Goal: Task Accomplishment & Management: Complete application form

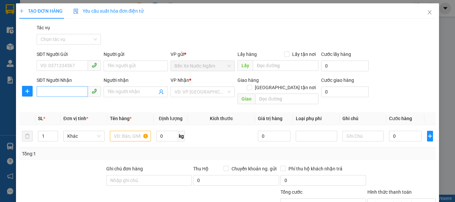
scroll to position [65, 0]
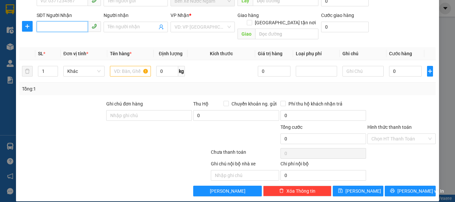
click at [73, 28] on input "SĐT Người Nhận" at bounding box center [62, 26] width 51 height 11
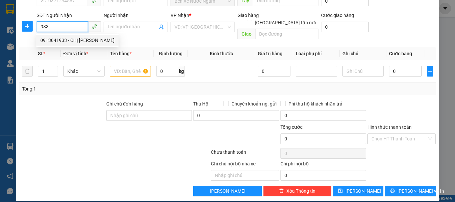
click at [69, 42] on div "0913041933 - CHỊ [PERSON_NAME]" at bounding box center [77, 40] width 74 height 7
type input "0913041933"
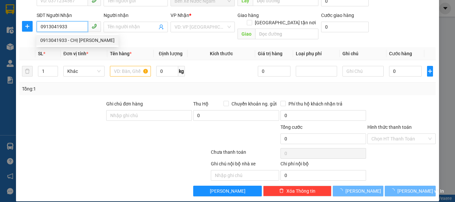
type input "CHỊ [PERSON_NAME]"
type input "vinh bến thủy 2"
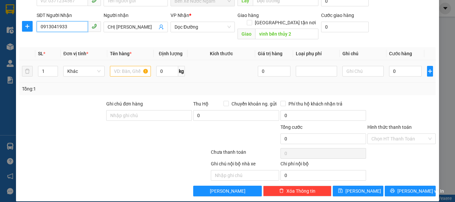
type input "0913041933"
click at [129, 67] on input "text" at bounding box center [130, 71] width 41 height 11
type input "1k"
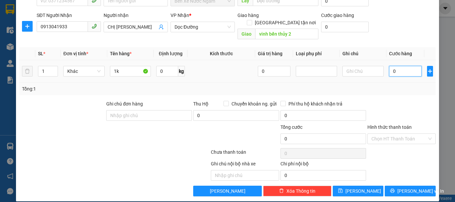
click at [389, 66] on input "0" at bounding box center [405, 71] width 33 height 11
type input "5"
type input "50"
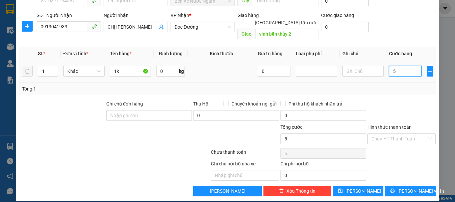
type input "50"
type input "500"
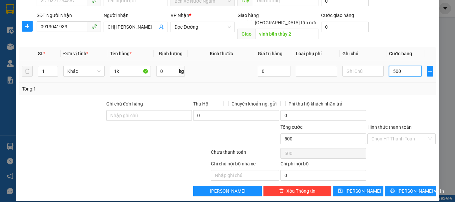
type input "5.000"
type input "50.000"
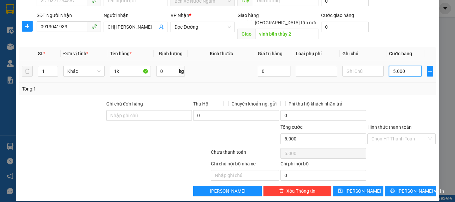
type input "50.000"
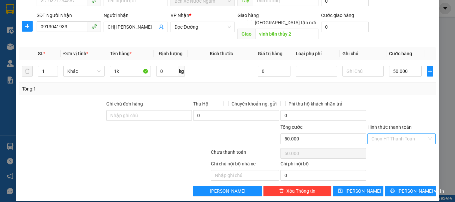
click at [374, 134] on input "Hình thức thanh toán" at bounding box center [399, 139] width 56 height 10
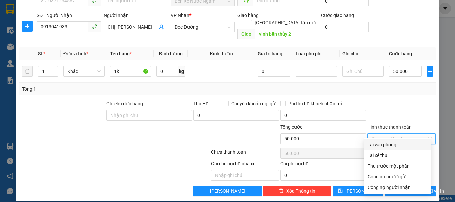
click at [384, 146] on div "Tại văn phòng" at bounding box center [398, 144] width 60 height 7
type input "0"
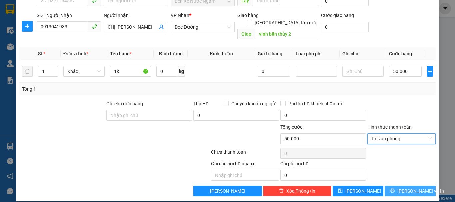
click at [398, 186] on button "[PERSON_NAME] và In" at bounding box center [410, 191] width 51 height 11
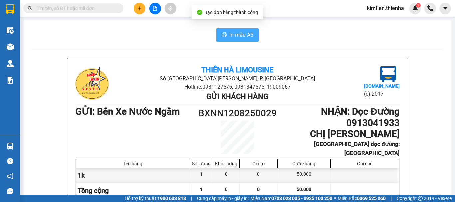
click at [240, 37] on span "In mẫu A5" at bounding box center [242, 35] width 24 height 8
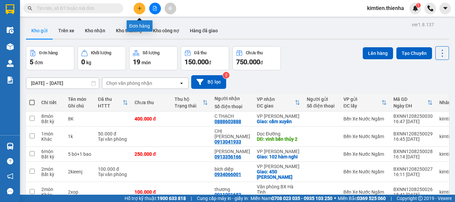
click at [138, 8] on icon "plus" at bounding box center [140, 8] width 4 height 0
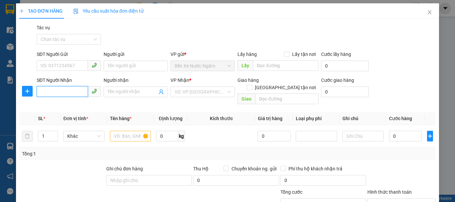
click at [67, 94] on input "SĐT Người Nhận" at bounding box center [62, 91] width 51 height 11
click at [66, 105] on div "0392888560 - anh phong" at bounding box center [68, 105] width 56 height 7
type input "0392888560"
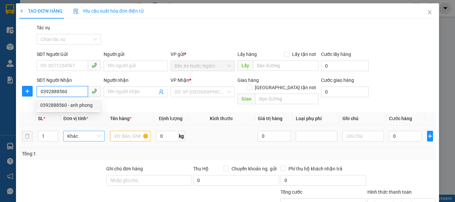
type input "anh phong"
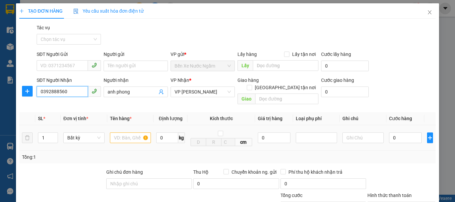
type input "0392888560"
click at [128, 134] on input "text" at bounding box center [130, 138] width 41 height 11
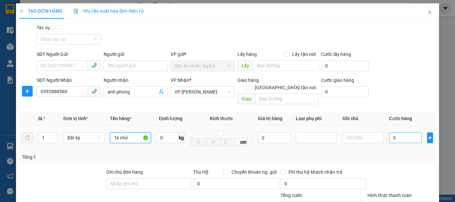
type input "1k nhỏ"
click at [389, 133] on input "0" at bounding box center [405, 138] width 33 height 11
type input "4"
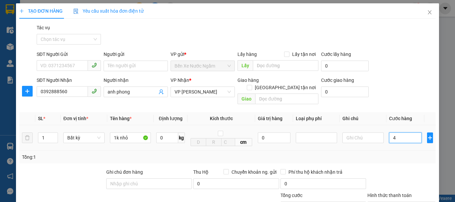
type input "40"
type input "400"
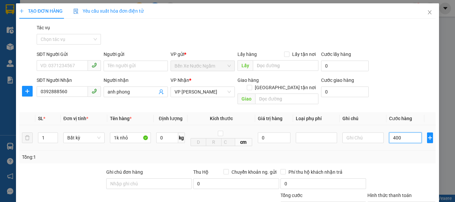
type input "400"
type input "4.000"
type input "40.000"
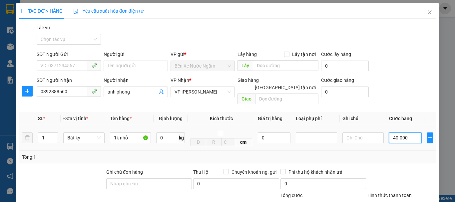
type input "40.000"
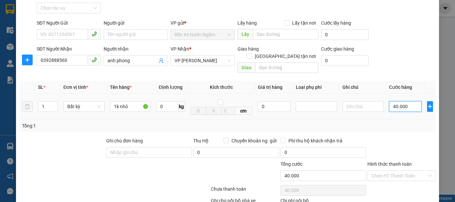
scroll to position [69, 0]
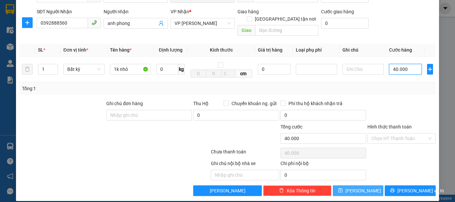
type input "40.000"
click at [351, 186] on button "[PERSON_NAME]" at bounding box center [358, 191] width 51 height 11
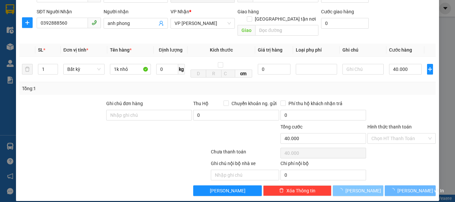
type input "0"
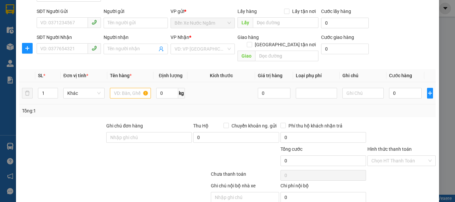
scroll to position [0, 0]
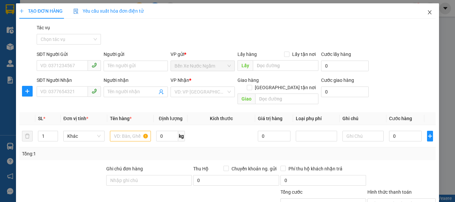
click at [427, 12] on icon "close" at bounding box center [429, 12] width 5 height 5
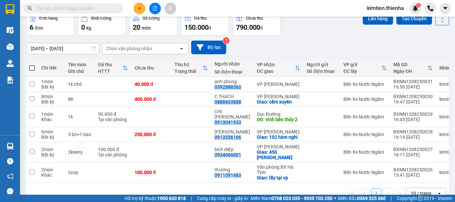
scroll to position [42, 0]
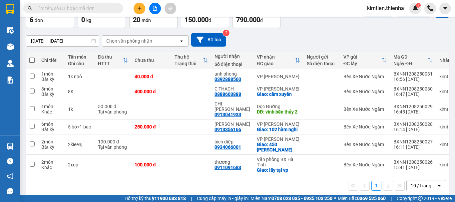
click at [32, 59] on span at bounding box center [31, 60] width 5 height 5
click at [32, 57] on input "checkbox" at bounding box center [32, 57] width 0 height 0
checkbox input "true"
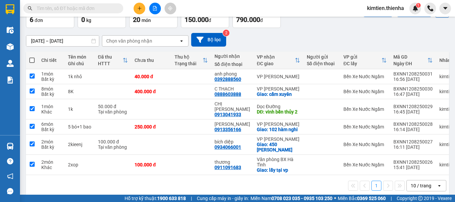
checkbox input "true"
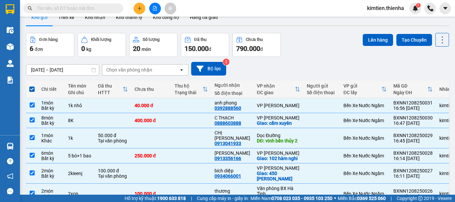
scroll to position [0, 0]
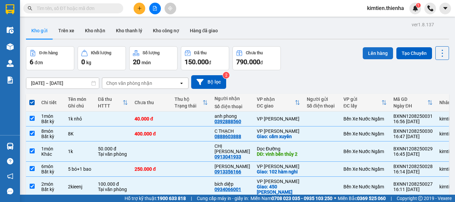
click at [375, 53] on button "Lên hàng" at bounding box center [378, 53] width 30 height 12
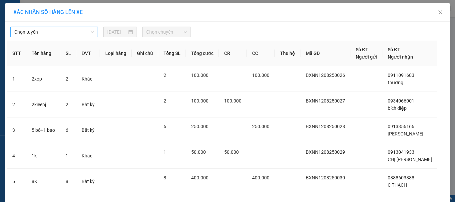
click at [77, 33] on span "Chọn tuyến" at bounding box center [54, 32] width 80 height 10
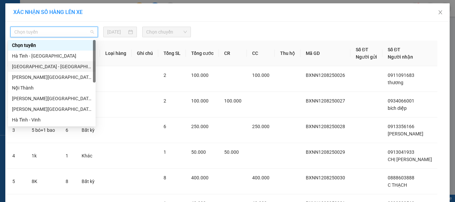
click at [40, 65] on div "[GEOGRAPHIC_DATA] - [GEOGRAPHIC_DATA]" at bounding box center [52, 66] width 80 height 7
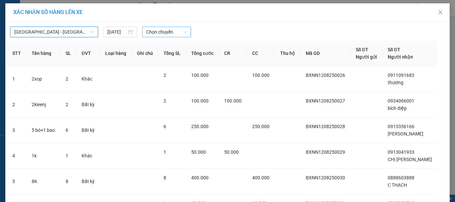
click at [154, 33] on span "Chọn chuyến" at bounding box center [166, 32] width 41 height 10
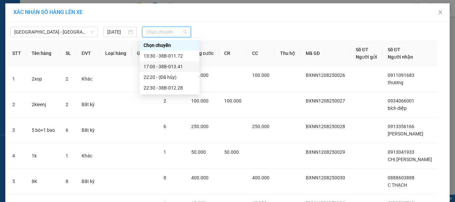
click at [156, 66] on div "17:00 - 38B-013.41" at bounding box center [170, 66] width 52 height 7
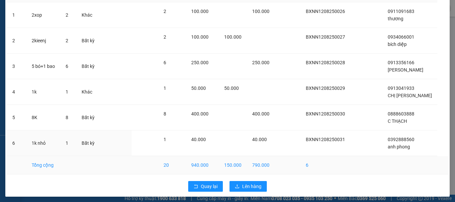
scroll to position [81, 0]
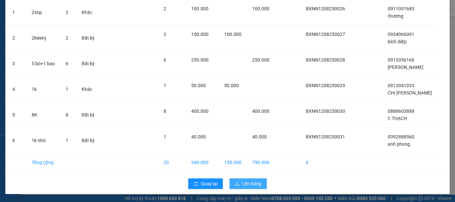
click at [245, 183] on span "Lên hàng" at bounding box center [251, 183] width 19 height 7
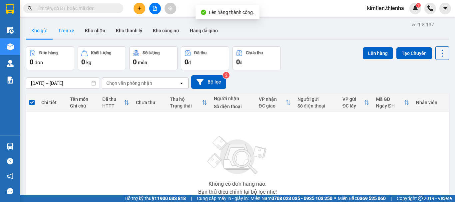
click at [69, 33] on button "Trên xe" at bounding box center [66, 31] width 27 height 16
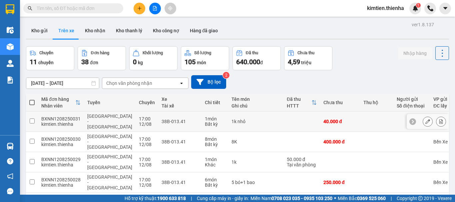
click at [439, 119] on icon at bounding box center [441, 121] width 5 height 5
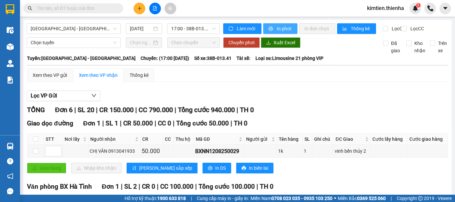
click at [280, 27] on span "In phơi" at bounding box center [284, 28] width 15 height 7
click at [139, 9] on icon "plus" at bounding box center [139, 8] width 5 height 5
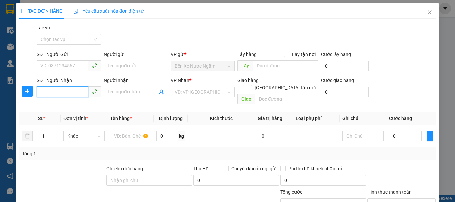
click at [57, 91] on input "SĐT Người Nhận" at bounding box center [62, 91] width 51 height 11
type input "696"
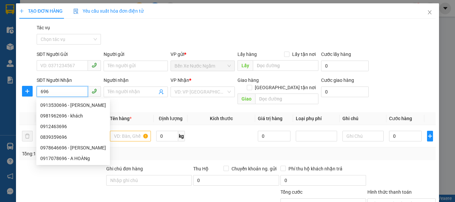
drag, startPoint x: 63, startPoint y: 92, endPoint x: 41, endPoint y: 98, distance: 22.3
click at [41, 98] on div "SĐT Người Nhận 696" at bounding box center [69, 88] width 64 height 23
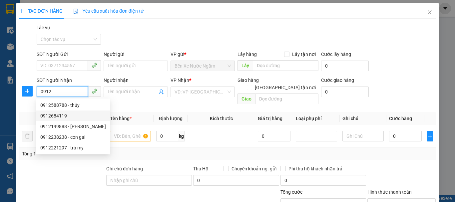
click at [54, 116] on div "0912684119" at bounding box center [73, 115] width 66 height 7
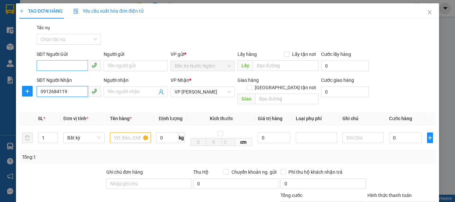
type input "0912684119"
click at [78, 62] on input "SĐT Người Gửi" at bounding box center [62, 65] width 51 height 11
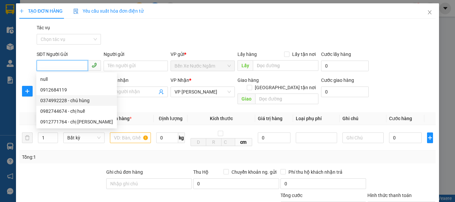
click at [75, 99] on div "0374992228 - chú hùng" at bounding box center [76, 100] width 73 height 7
type input "0374992228"
type input "chú hùng"
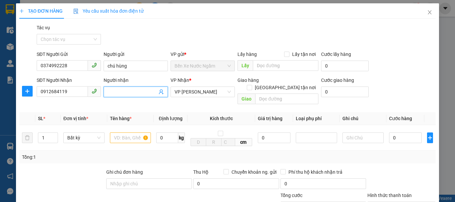
click at [116, 92] on input "Người nhận" at bounding box center [133, 91] width 50 height 7
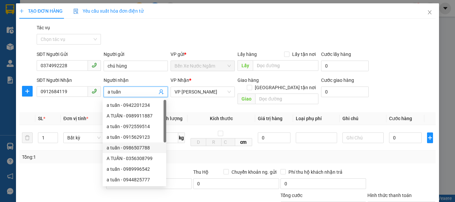
type input "a tuấn"
drag, startPoint x: 77, startPoint y: 164, endPoint x: 93, endPoint y: 156, distance: 18.0
click at [76, 169] on div at bounding box center [62, 180] width 87 height 23
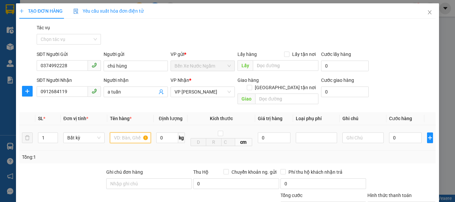
click at [132, 133] on input "text" at bounding box center [130, 138] width 41 height 11
type input "1k"
click at [389, 133] on input "0" at bounding box center [405, 138] width 33 height 11
type input "5"
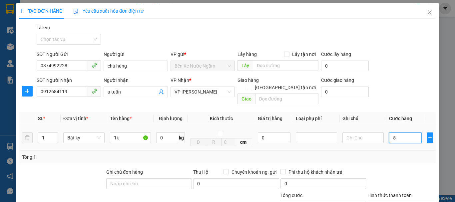
type input "5"
type input "50"
type input "500"
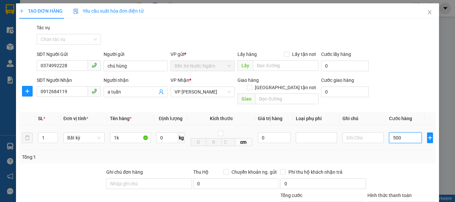
type input "500"
type input "5.000"
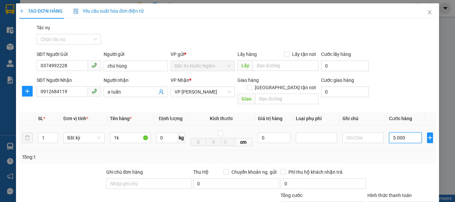
type input "50.000"
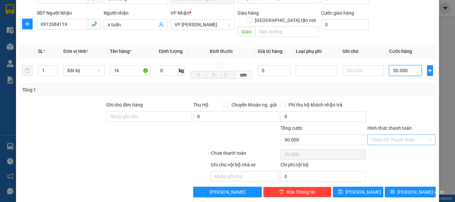
scroll to position [69, 0]
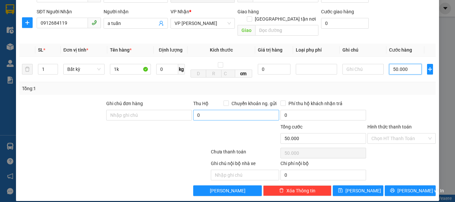
type input "50.000"
click at [193, 110] on input "0" at bounding box center [236, 115] width 86 height 11
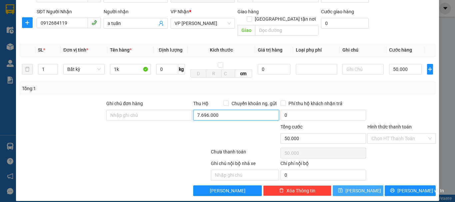
type input "7.696.000"
click at [369, 186] on button "[PERSON_NAME]" at bounding box center [358, 191] width 51 height 11
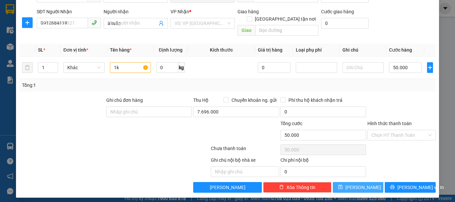
type input "0"
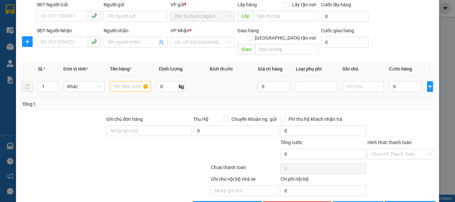
scroll to position [0, 0]
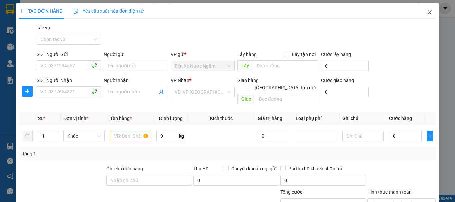
click at [428, 11] on span "Close" at bounding box center [429, 12] width 19 height 19
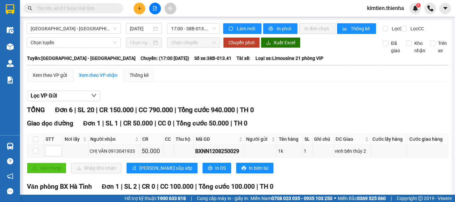
click at [138, 11] on button at bounding box center [140, 9] width 12 height 12
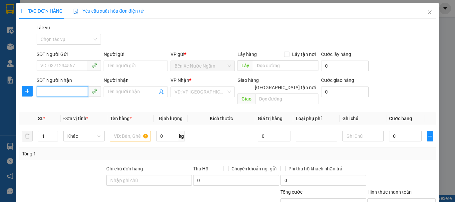
click at [66, 93] on input "SĐT Người Nhận" at bounding box center [62, 91] width 51 height 11
click at [66, 107] on div "0912684119 - a tuấn" at bounding box center [68, 105] width 56 height 7
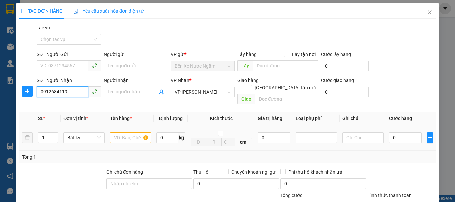
type input "0912684119"
click at [123, 133] on input "text" at bounding box center [130, 138] width 41 height 11
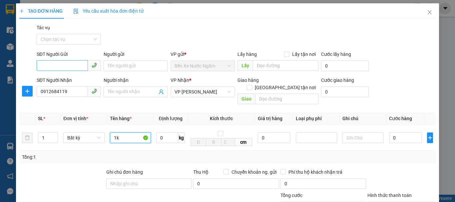
type input "1k"
click at [73, 65] on input "SĐT Người Gửi" at bounding box center [62, 65] width 51 height 11
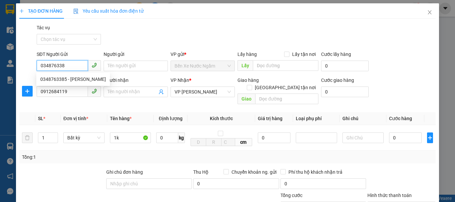
type input "0348763385"
drag, startPoint x: 63, startPoint y: 79, endPoint x: 207, endPoint y: 108, distance: 146.6
click at [64, 80] on div "0348763385 - [PERSON_NAME]" at bounding box center [73, 79] width 66 height 7
type input "ANH PHÚC"
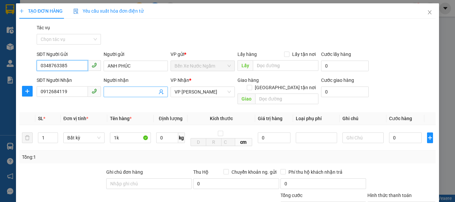
type input "0348763385"
click at [125, 92] on input "Người nhận" at bounding box center [133, 91] width 50 height 7
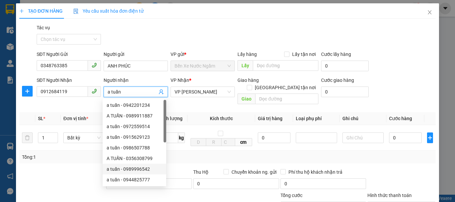
type input "a tuấn"
click at [182, 154] on div "Tổng: 1" at bounding box center [227, 157] width 411 height 7
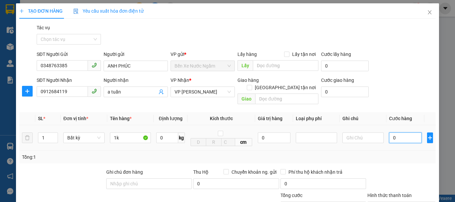
click at [389, 133] on input "0" at bounding box center [405, 138] width 33 height 11
type input "5"
type input "50"
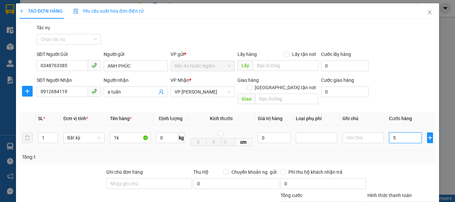
type input "50"
type input "500"
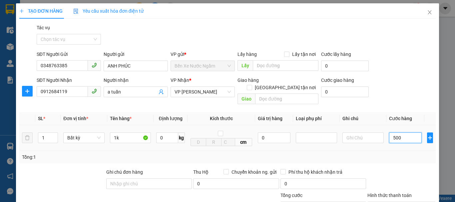
type input "5.000"
type input "50.000"
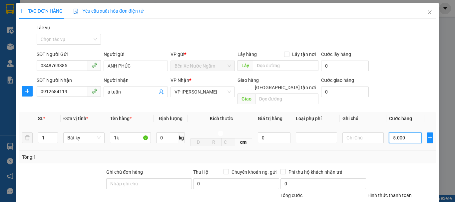
type input "50.000"
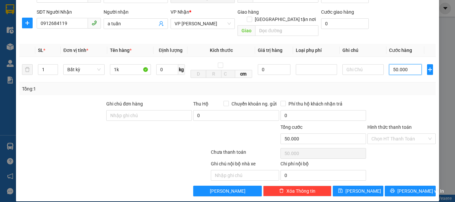
scroll to position [69, 0]
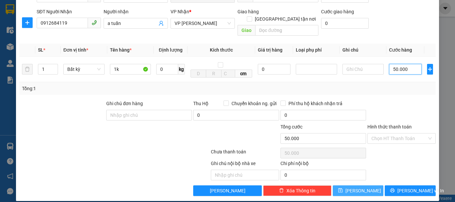
type input "50.000"
click at [342, 189] on icon "save" at bounding box center [340, 191] width 4 height 4
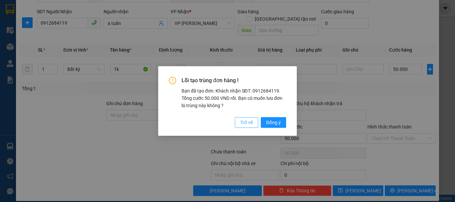
click at [246, 127] on button "Trở về" at bounding box center [246, 122] width 23 height 11
type input "0"
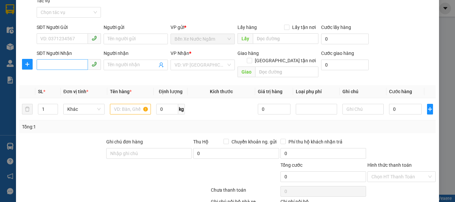
scroll to position [0, 0]
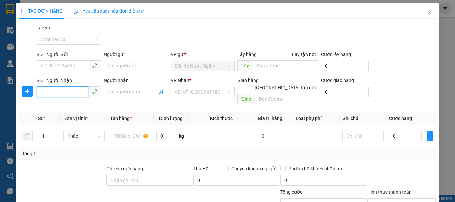
click at [66, 93] on input "SĐT Người Nhận" at bounding box center [62, 91] width 51 height 11
click at [76, 105] on div "0912684119 - a tuấn" at bounding box center [68, 105] width 56 height 7
type input "0912684119"
type input "a tuấn"
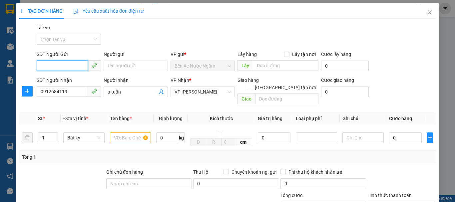
click at [73, 66] on input "SĐT Người Gửi" at bounding box center [62, 65] width 51 height 11
click at [70, 81] on div "0348763385 - [PERSON_NAME]" at bounding box center [73, 79] width 66 height 7
type input "0348763385"
type input "ANH PHÚC"
click at [131, 133] on input "text" at bounding box center [130, 138] width 41 height 11
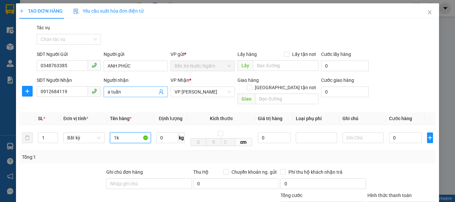
type input "1k"
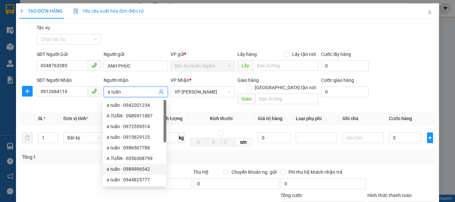
drag, startPoint x: 126, startPoint y: 93, endPoint x: 142, endPoint y: 93, distance: 15.7
click at [142, 93] on input "a tuấn" at bounding box center [133, 91] width 50 height 7
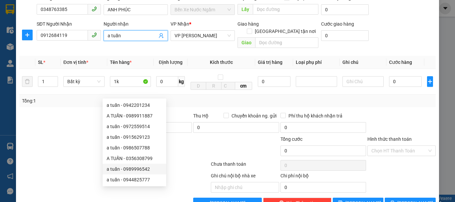
scroll to position [69, 0]
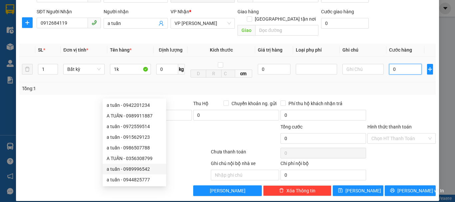
click at [389, 64] on input "0" at bounding box center [405, 69] width 33 height 11
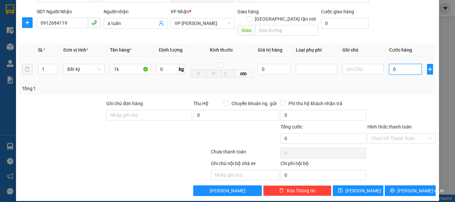
type input "5"
type input "50"
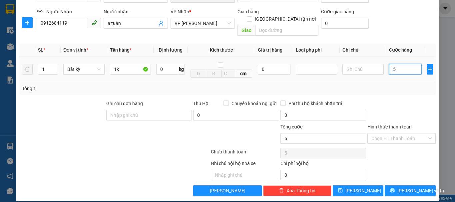
type input "50"
type input "500"
type input "5.000"
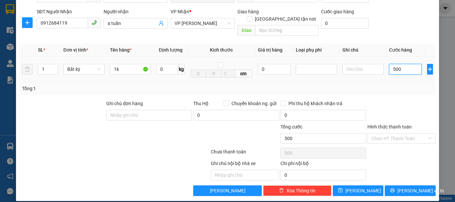
type input "5.000"
type input "50.000"
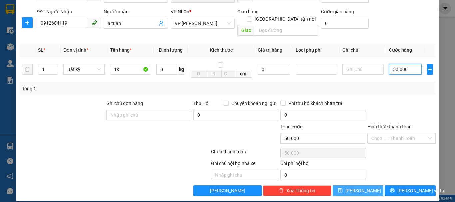
type input "50.000"
click at [364, 186] on button "[PERSON_NAME]" at bounding box center [358, 191] width 51 height 11
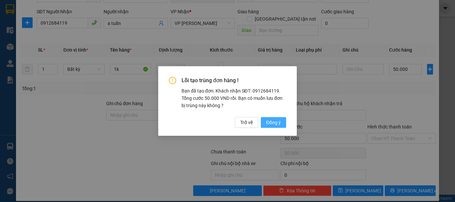
click at [279, 124] on span "Đồng ý" at bounding box center [273, 122] width 15 height 7
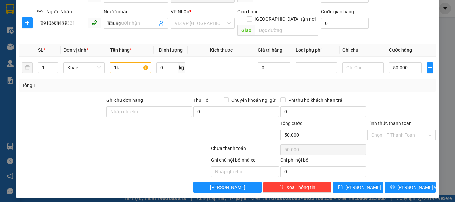
type input "0"
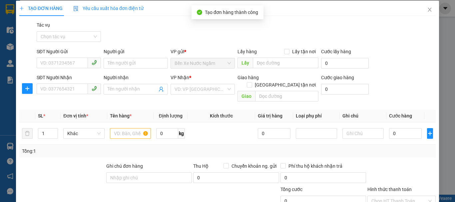
scroll to position [0, 0]
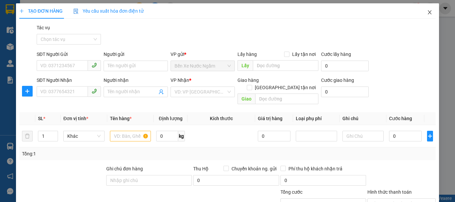
click at [427, 15] on icon "close" at bounding box center [429, 12] width 5 height 5
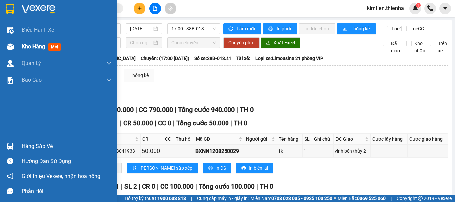
click at [15, 48] on div at bounding box center [10, 47] width 12 height 12
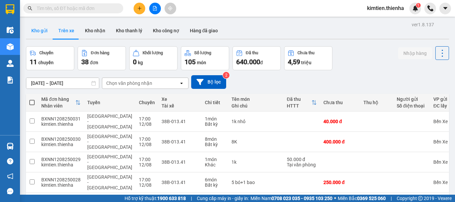
click at [42, 30] on button "Kho gửi" at bounding box center [39, 31] width 27 height 16
